Goal: Information Seeking & Learning: Learn about a topic

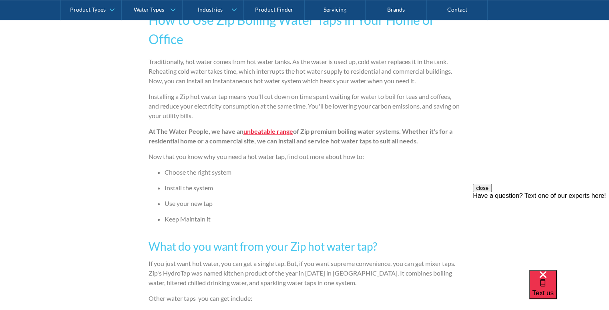
click at [258, 131] on strong "unbeatable range" at bounding box center [268, 131] width 50 height 8
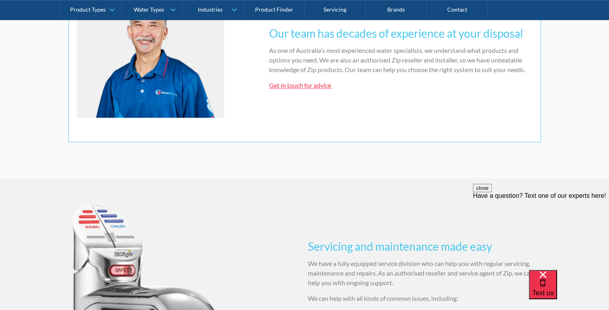
scroll to position [600, 0]
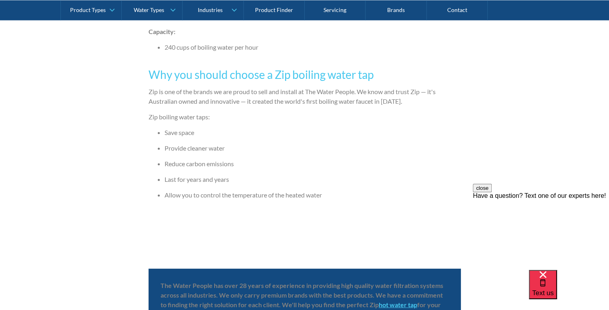
scroll to position [2402, 0]
